Goal: Find contact information: Obtain details needed to contact an individual or organization

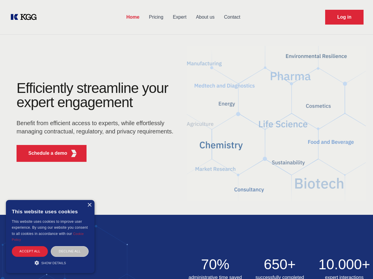
click at [186, 139] on div "Efficiently streamline your expert engagement Benefit from efficient access to …" at bounding box center [97, 123] width 180 height 85
click at [44, 153] on p "Schedule a demo" at bounding box center [47, 152] width 39 height 7
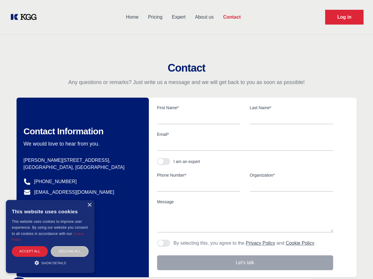
click at [89, 205] on div "× This website uses cookies This website uses cookies to improve user experienc…" at bounding box center [50, 236] width 89 height 73
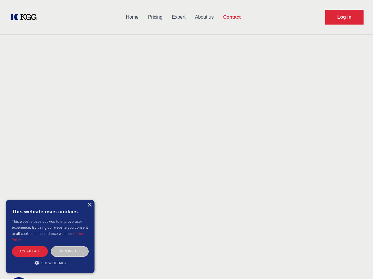
click at [30, 251] on div "Accept all" at bounding box center [30, 251] width 36 height 10
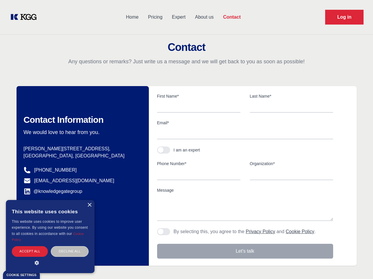
click at [70, 251] on div "Contact Information We would love to hear from you. Postal address [PERSON_NAME…" at bounding box center [83, 175] width 132 height 179
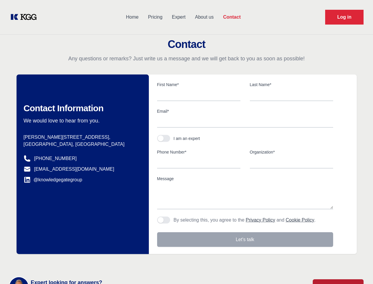
click at [50, 262] on main "Contact Any questions or remarks? Just write us a message and we will get back …" at bounding box center [186, 153] width 373 height 307
